Goal: Register for event/course

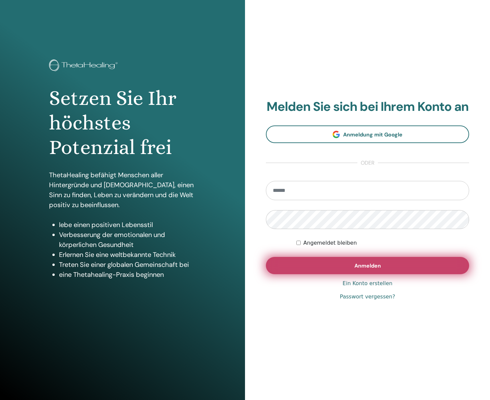
type input "**********"
click at [378, 272] on button "Anmelden" at bounding box center [367, 265] width 203 height 17
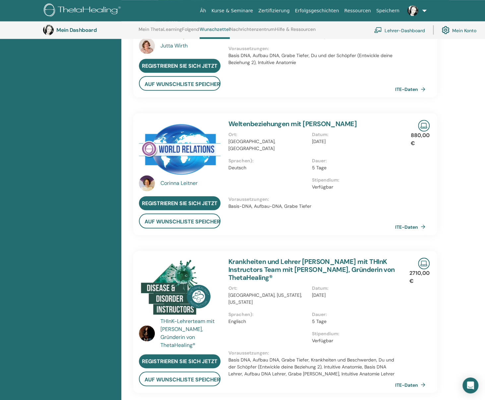
scroll to position [249, 0]
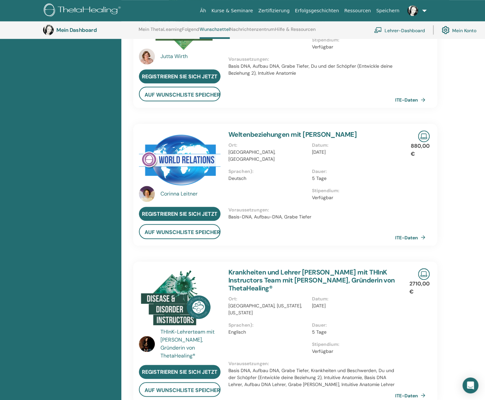
click at [321, 134] on font "Weltenbeziehungen mit Corinna Leitner" at bounding box center [293, 134] width 128 height 9
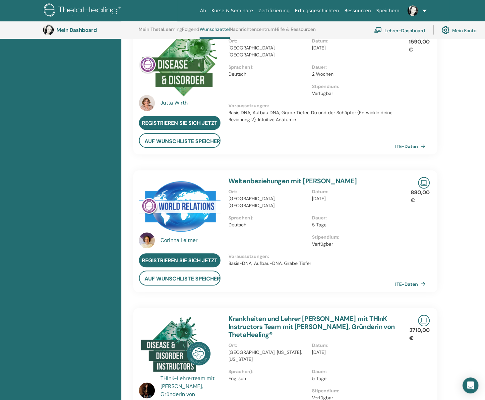
scroll to position [216, 0]
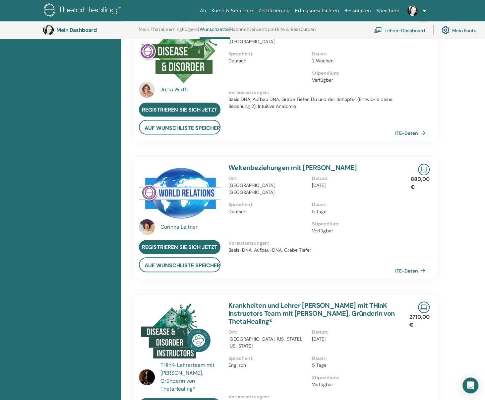
click at [175, 226] on font "Corinna" at bounding box center [170, 226] width 19 height 7
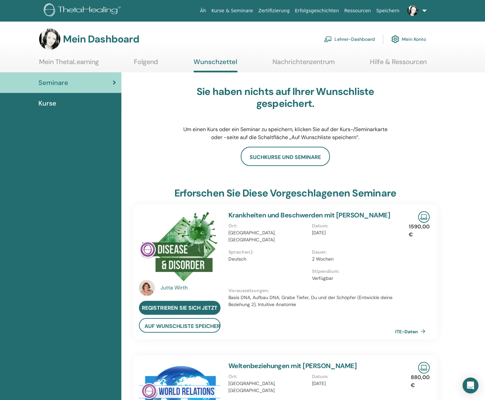
scroll to position [0, 0]
